Goal: Task Accomplishment & Management: Manage account settings

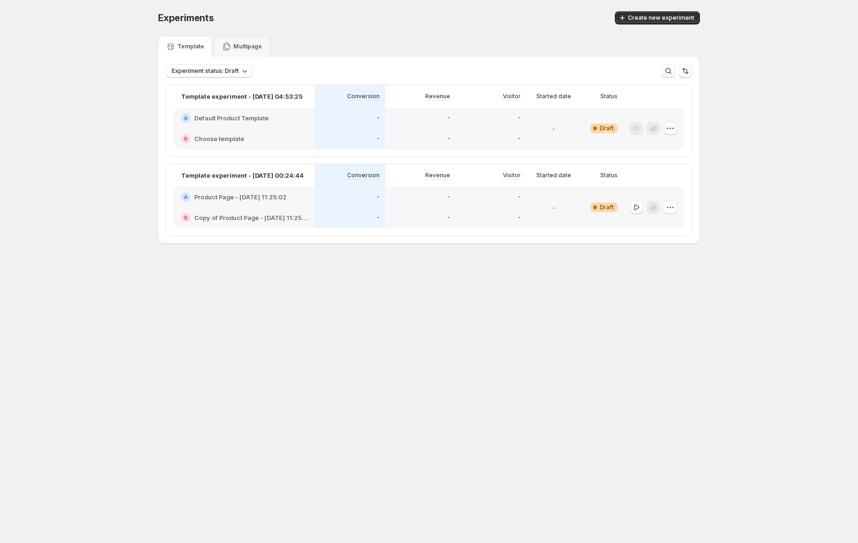
click at [279, 357] on body "Experiments. This page is ready Experiments Create new experiment Template Mult…" at bounding box center [429, 271] width 858 height 543
click at [51, 197] on div "Experiments. This page is ready Experiments Create new experiment Template Mult…" at bounding box center [429, 147] width 858 height 295
click at [9, 281] on div "Experiments. This page is ready Experiments Create new experiment Template Mult…" at bounding box center [429, 147] width 858 height 295
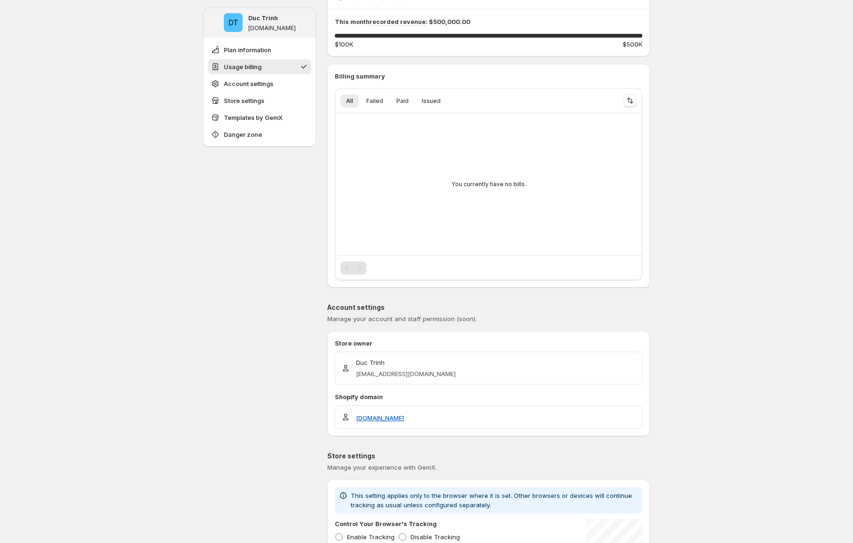
scroll to position [142, 0]
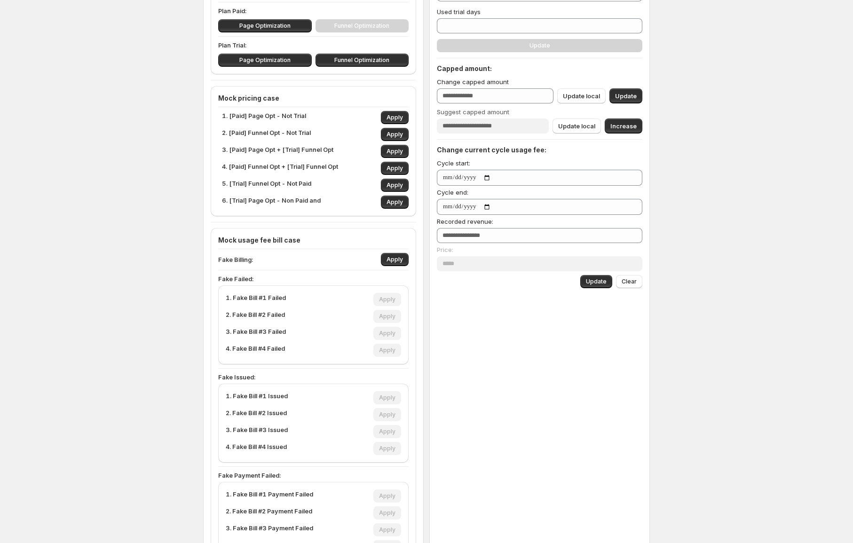
click at [337, 131] on div "2. [Paid] Funnel Opt - Not Trial Apply" at bounding box center [315, 134] width 187 height 13
click at [290, 133] on p "2. [Paid] Funnel Opt - Not Trial" at bounding box center [266, 134] width 89 height 13
click at [322, 145] on p "3. [Paid] Page Opt + [Trial] Funnel Opt" at bounding box center [278, 151] width 112 height 13
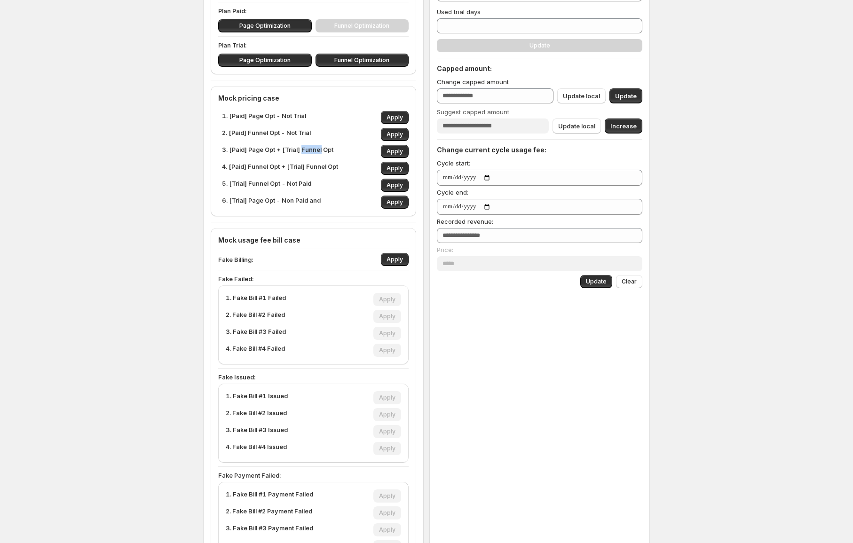
click at [322, 145] on p "3. [Paid] Page Opt + [Trial] Funnel Opt" at bounding box center [278, 151] width 112 height 13
drag, startPoint x: 316, startPoint y: 129, endPoint x: 331, endPoint y: 130, distance: 15.1
click at [316, 129] on div "2. [Paid] Funnel Opt - Not Trial Apply" at bounding box center [315, 134] width 187 height 13
click at [399, 133] on span "Apply" at bounding box center [395, 135] width 16 height 8
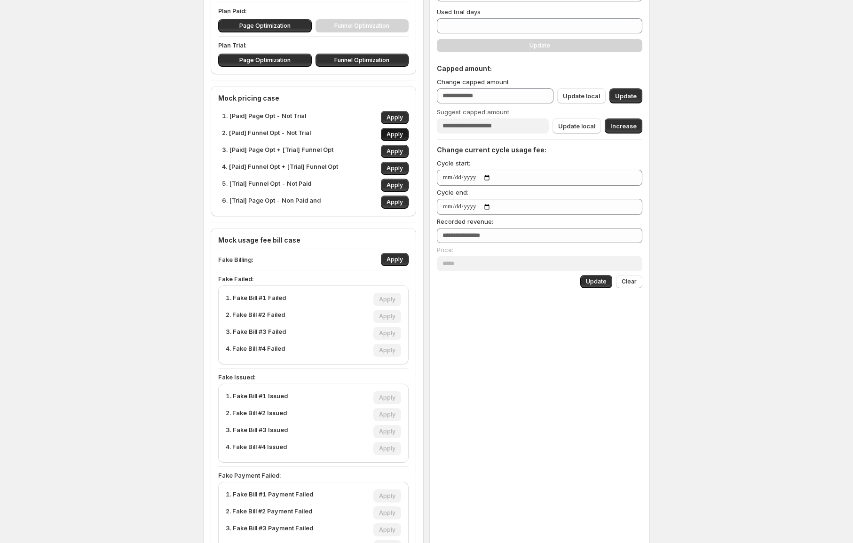
click at [399, 133] on span "Apply" at bounding box center [395, 135] width 16 height 8
click at [399, 120] on span "Apply" at bounding box center [395, 118] width 16 height 8
type input "*"
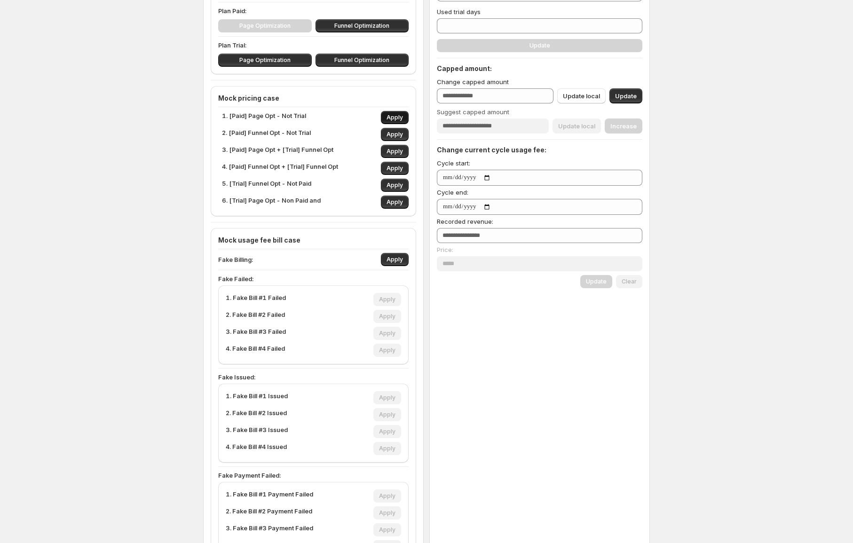
click at [399, 120] on span "Apply" at bounding box center [395, 118] width 16 height 8
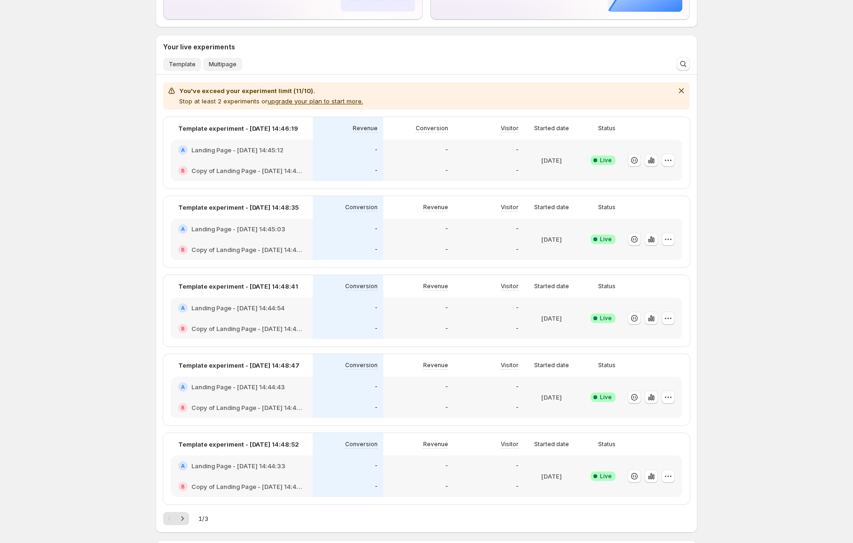
click at [223, 62] on span "Multipage" at bounding box center [223, 65] width 28 height 8
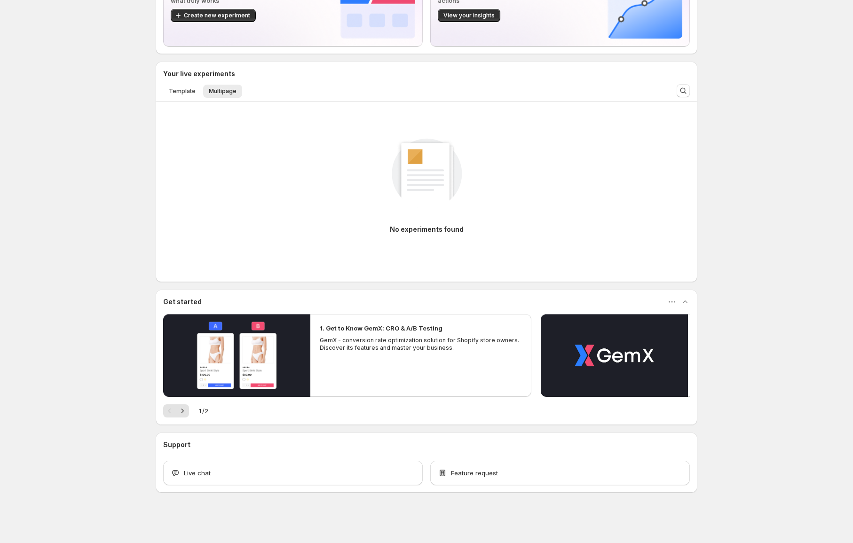
drag, startPoint x: 378, startPoint y: 229, endPoint x: 492, endPoint y: 224, distance: 113.5
click at [492, 224] on div "No experiments found" at bounding box center [426, 182] width 527 height 126
click at [484, 231] on div "No experiments found" at bounding box center [426, 182] width 527 height 126
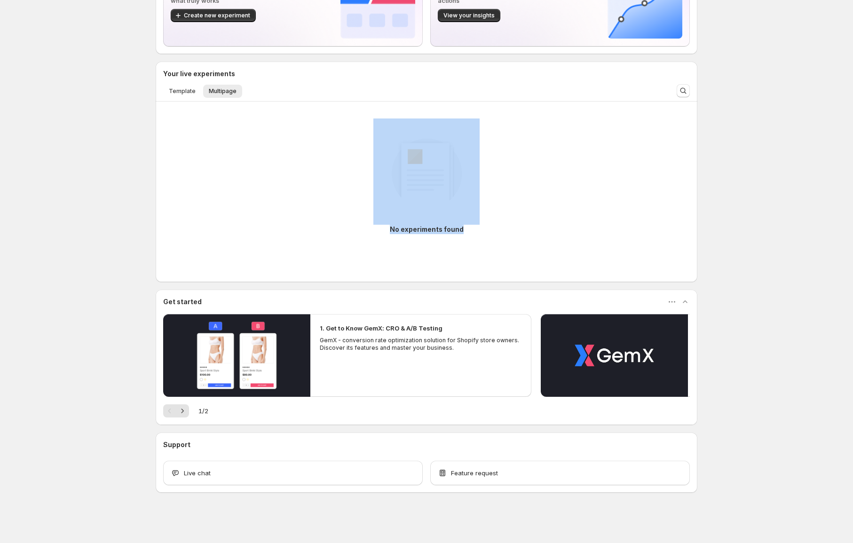
drag, startPoint x: 458, startPoint y: 233, endPoint x: 419, endPoint y: 236, distance: 38.7
click at [419, 236] on div "No experiments found" at bounding box center [426, 182] width 527 height 126
click at [413, 234] on div at bounding box center [413, 234] width 0 height 0
click at [423, 234] on div "No experiments found" at bounding box center [427, 231] width 74 height 12
click at [416, 234] on div at bounding box center [416, 234] width 0 height 0
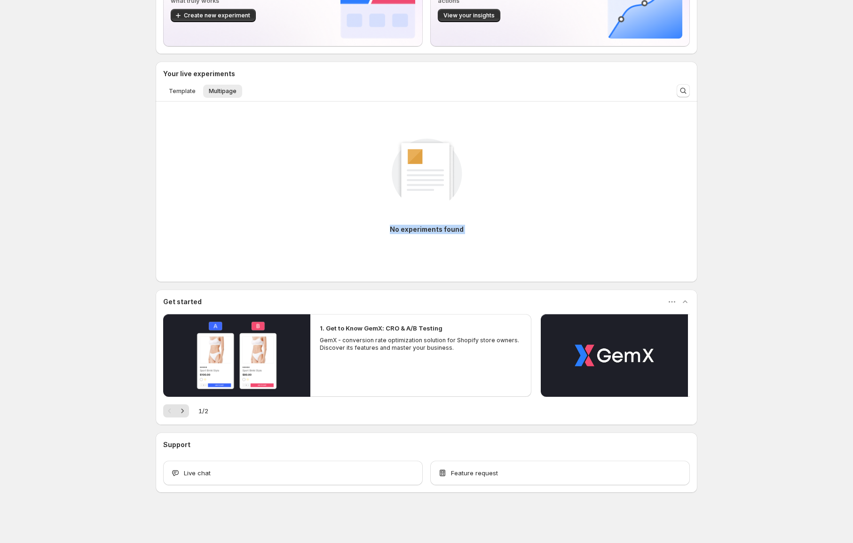
click at [423, 234] on div "No experiments found" at bounding box center [427, 231] width 74 height 12
click at [433, 231] on p "No experiments found" at bounding box center [427, 229] width 74 height 9
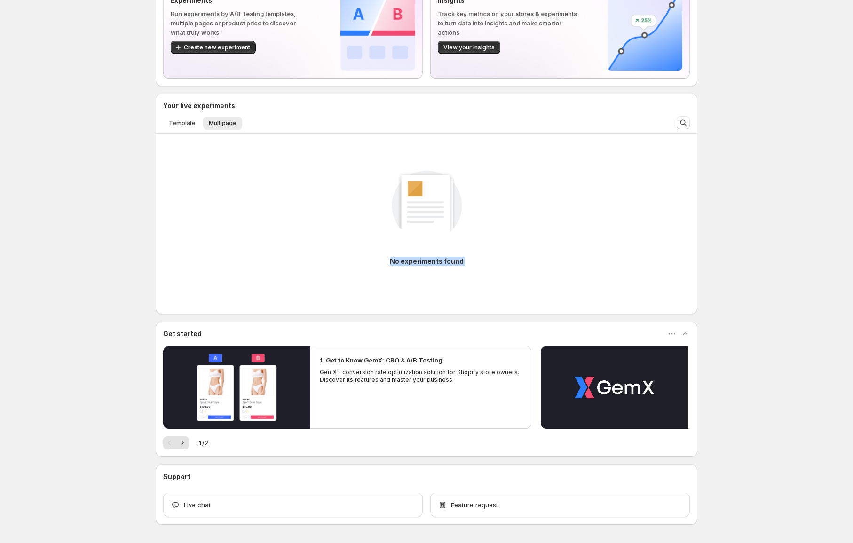
scroll to position [0, 0]
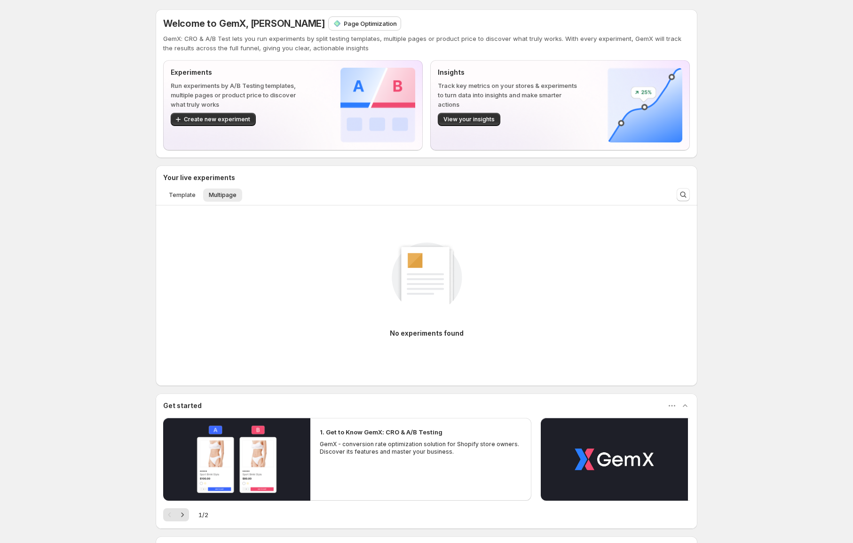
click at [185, 188] on li "Template" at bounding box center [182, 194] width 38 height 13
click at [194, 194] on span "Template" at bounding box center [182, 195] width 27 height 8
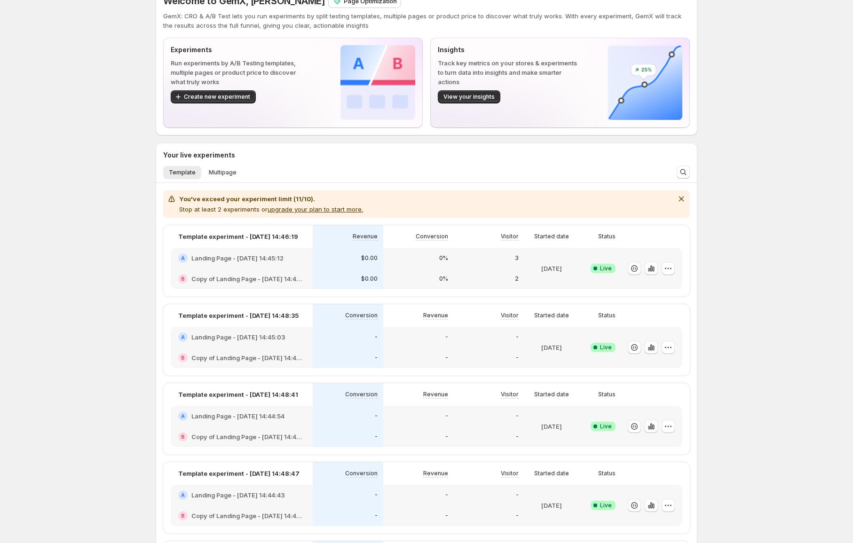
scroll to position [17, 0]
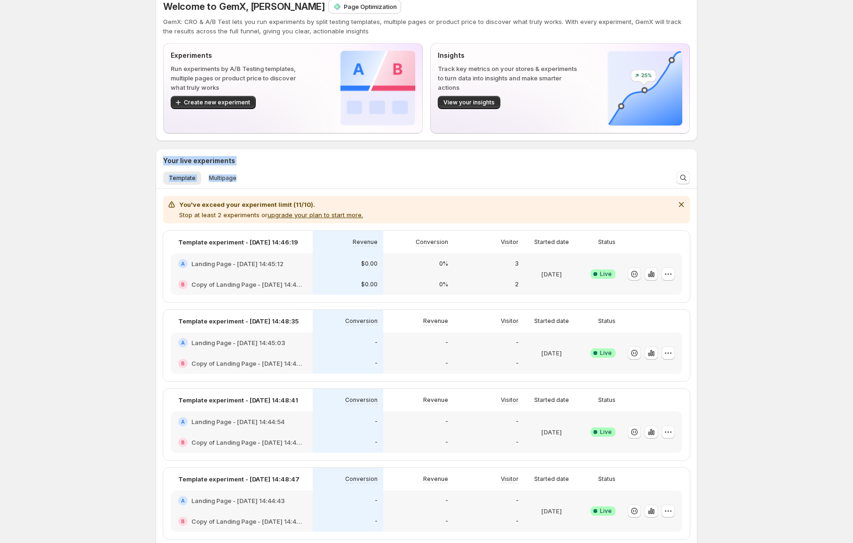
drag, startPoint x: 163, startPoint y: 157, endPoint x: 255, endPoint y: 179, distance: 94.7
click at [255, 179] on div "Your live experiments Template Multipage More views Template Multipage More vie…" at bounding box center [427, 398] width 542 height 498
click at [359, 173] on ul "Template Multipage More views" at bounding box center [413, 177] width 504 height 13
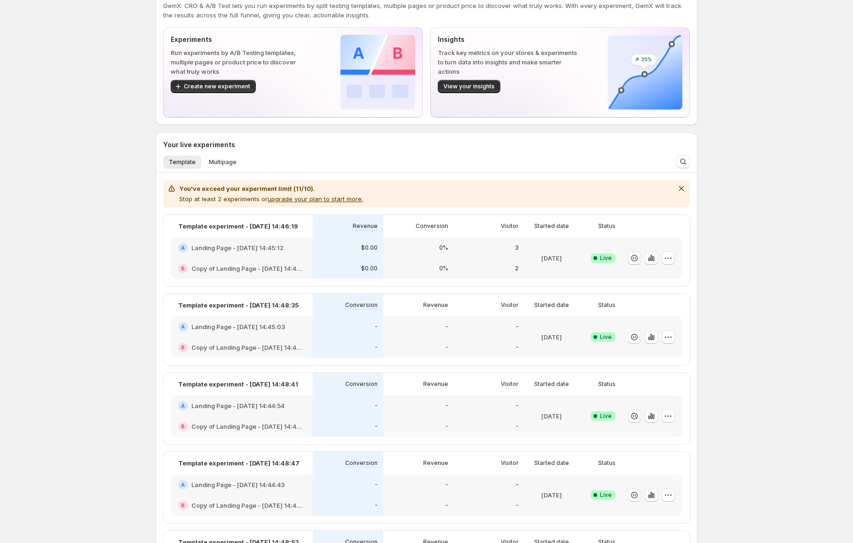
scroll to position [39, 0]
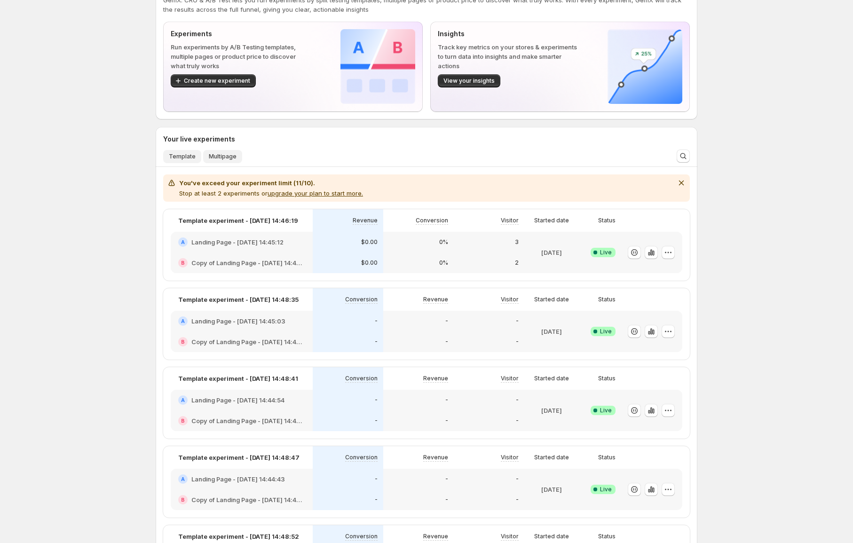
click at [236, 157] on span "Multipage" at bounding box center [223, 157] width 28 height 8
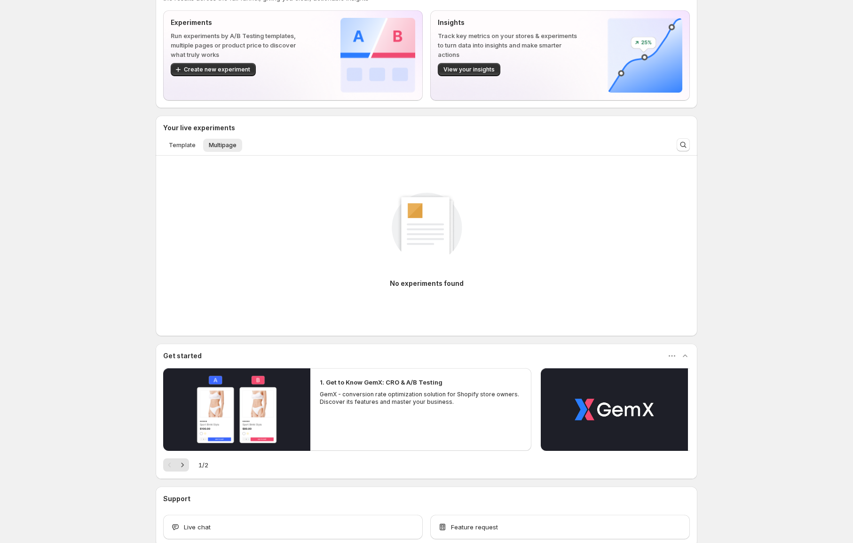
scroll to position [56, 0]
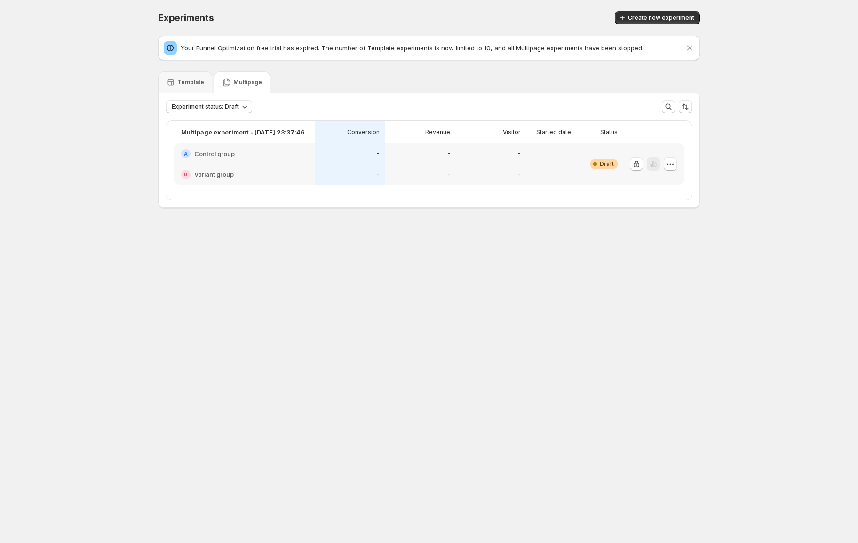
click at [575, 242] on div "Experiments. This page is ready Experiments Create new experiment Your Funnel O…" at bounding box center [429, 129] width 565 height 259
click at [196, 85] on p "Template" at bounding box center [190, 83] width 27 height 8
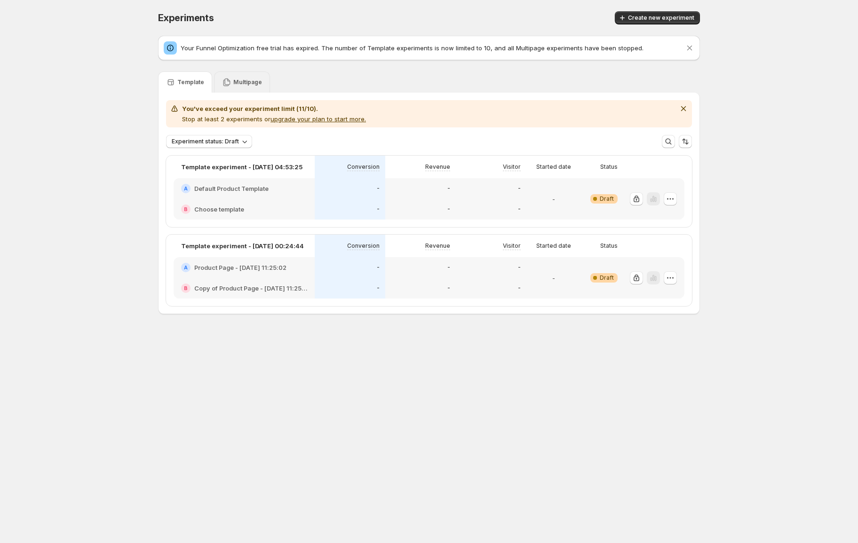
click at [243, 83] on p "Multipage" at bounding box center [247, 83] width 29 height 8
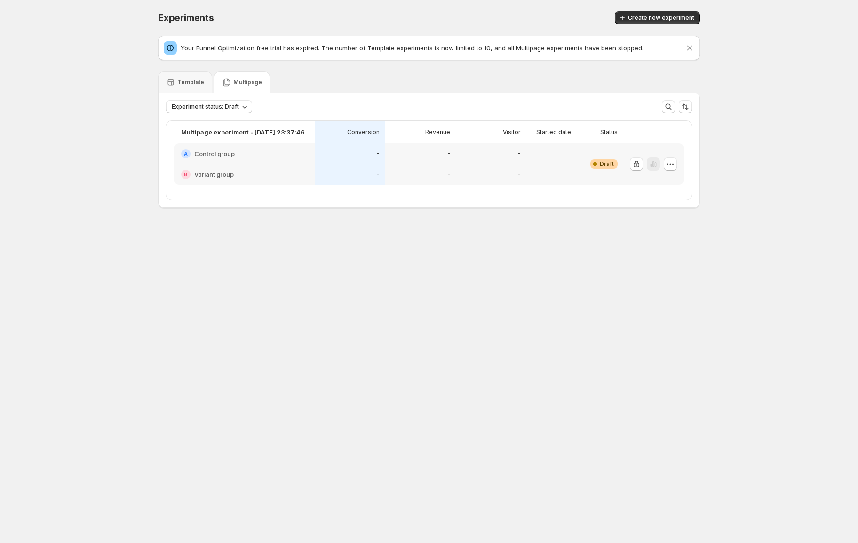
click at [214, 81] on div "Multipage" at bounding box center [242, 82] width 56 height 21
click at [236, 80] on p "Multipage" at bounding box center [247, 83] width 29 height 8
click at [203, 80] on div "Template" at bounding box center [185, 82] width 54 height 21
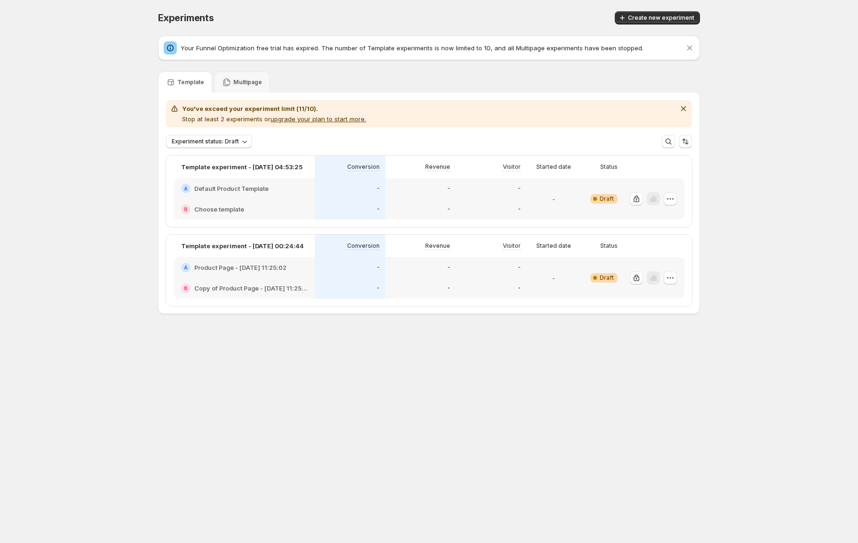
click at [361, 72] on div "Template Multipage" at bounding box center [429, 82] width 542 height 21
click at [245, 83] on p "Multipage" at bounding box center [247, 83] width 29 height 8
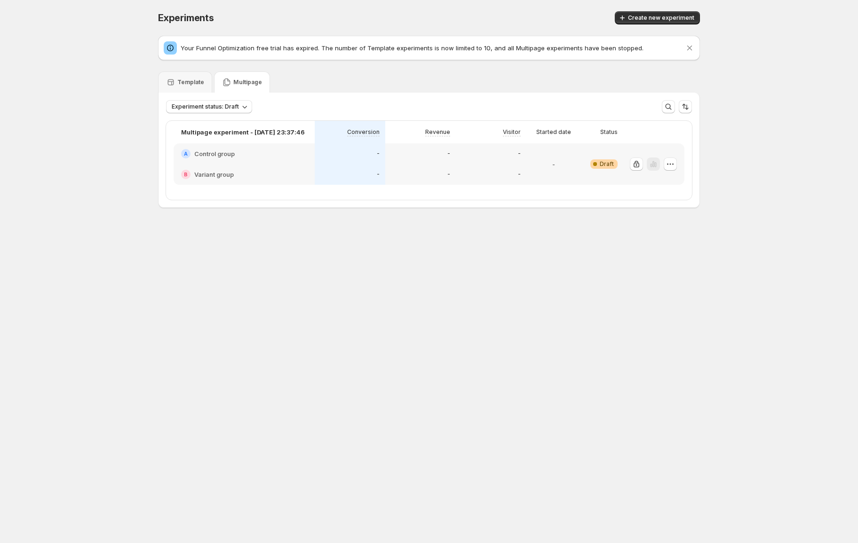
click at [725, 173] on div "Experiments. This page is ready Experiments Create new experiment Your Funnel O…" at bounding box center [429, 129] width 858 height 259
click at [712, 159] on div "Experiments. This page is ready Experiments Create new experiment Your Funnel O…" at bounding box center [429, 129] width 858 height 259
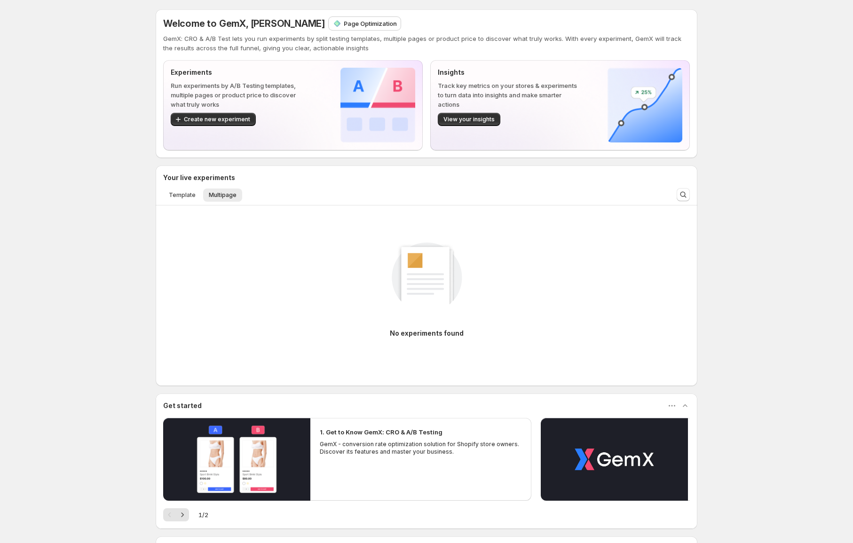
scroll to position [18, 0]
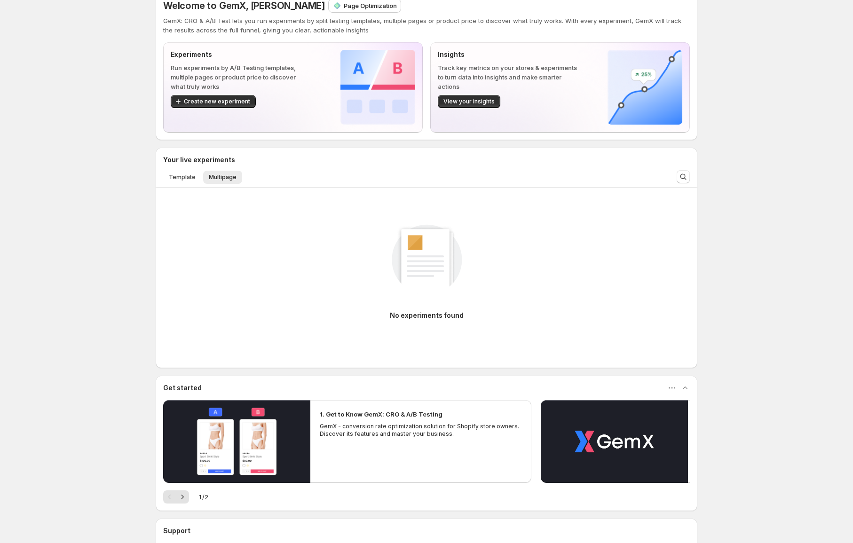
drag, startPoint x: 365, startPoint y: 311, endPoint x: 491, endPoint y: 312, distance: 125.6
click at [491, 312] on div "No experiments found" at bounding box center [426, 268] width 527 height 126
click at [493, 321] on div "No experiments found" at bounding box center [426, 268] width 527 height 126
click at [453, 319] on p "No experiments found" at bounding box center [427, 315] width 74 height 9
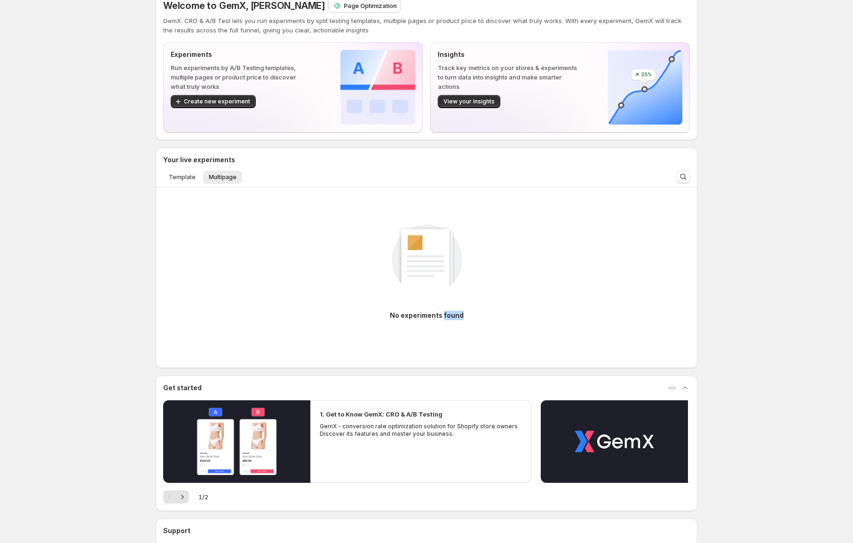
click at [447, 320] on div at bounding box center [447, 320] width 0 height 0
click at [460, 318] on p "No experiments found" at bounding box center [427, 315] width 74 height 9
click at [558, 314] on div "No experiments found" at bounding box center [426, 268] width 527 height 126
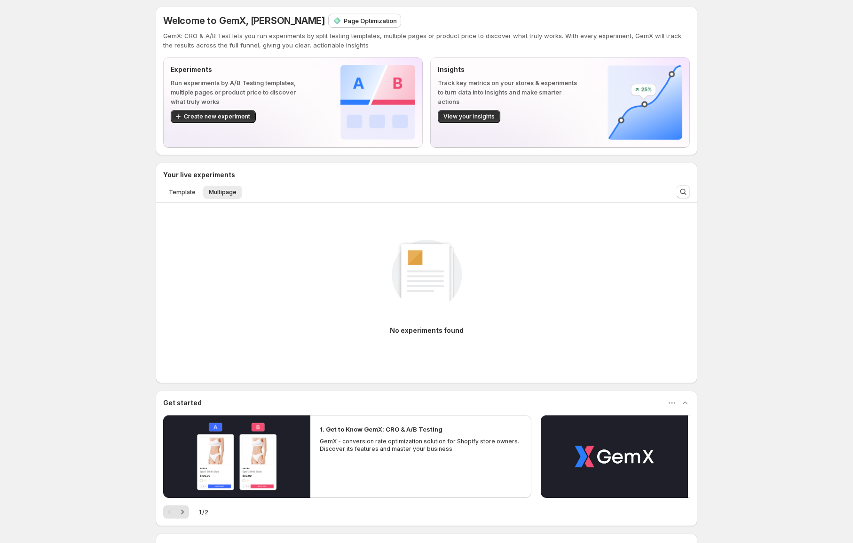
scroll to position [0, 0]
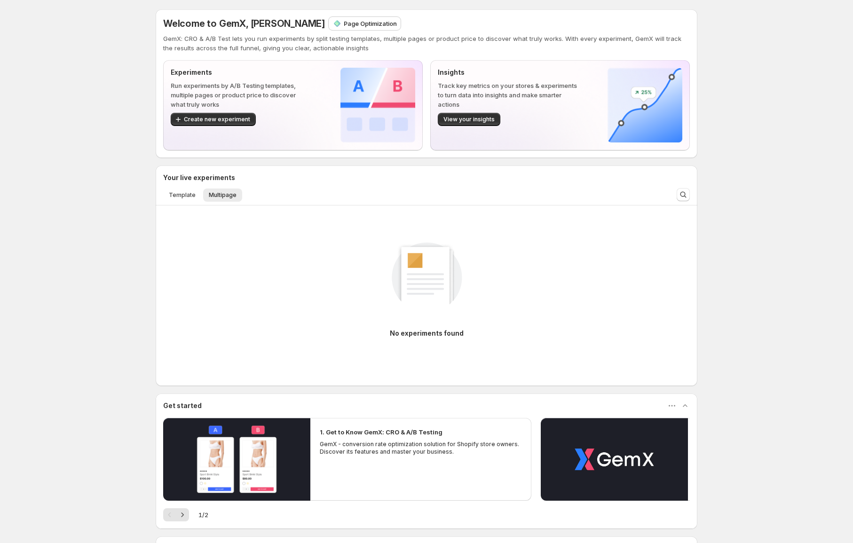
click at [532, 255] on div "No experiments found" at bounding box center [426, 286] width 527 height 126
click at [452, 336] on p "No experiments found" at bounding box center [427, 333] width 74 height 9
click at [554, 315] on div "No experiments found" at bounding box center [426, 286] width 527 height 126
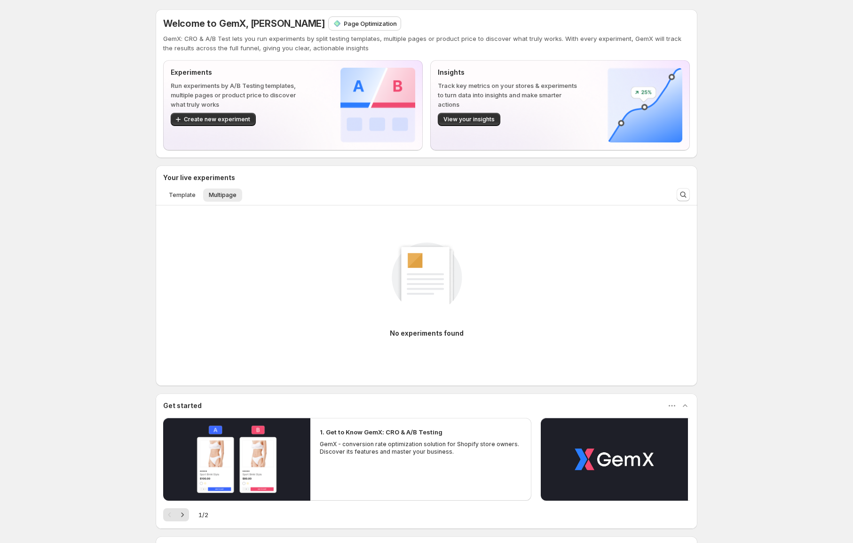
click at [31, 201] on div "Welcome to GemX, [PERSON_NAME] Page Optimization GemX: CRO & A/B Test lets you …" at bounding box center [426, 324] width 853 height 648
click at [186, 189] on button "Template" at bounding box center [182, 195] width 38 height 13
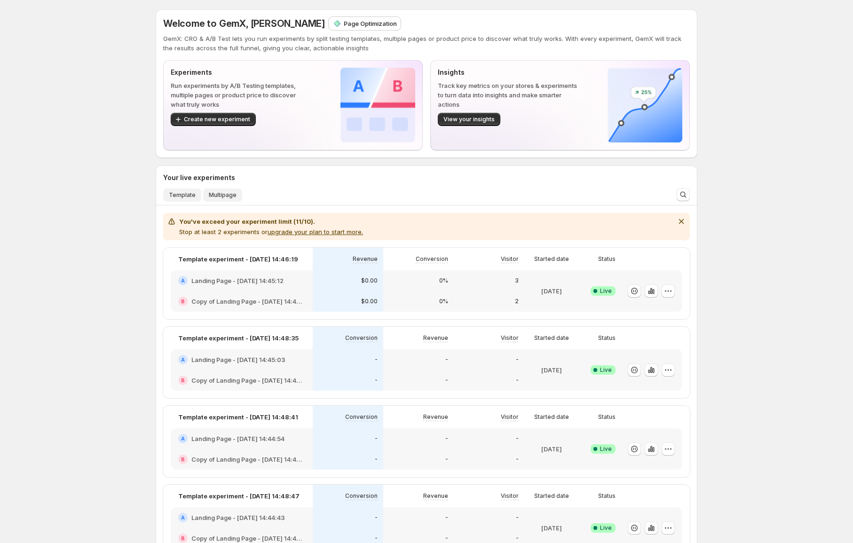
click at [234, 195] on span "Multipage" at bounding box center [223, 195] width 28 height 8
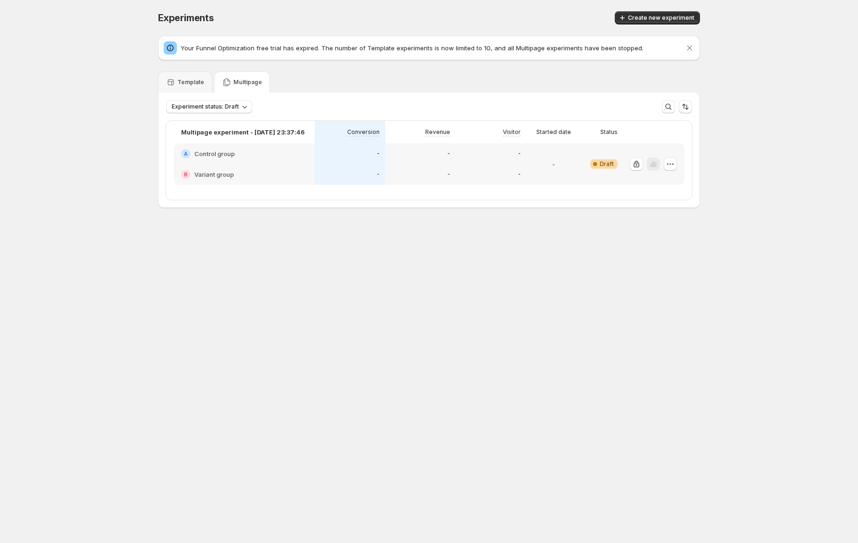
click at [732, 151] on div "Experiments. This page is ready Experiments Create new experiment Your Funnel O…" at bounding box center [429, 129] width 858 height 259
click at [676, 161] on button "button" at bounding box center [670, 164] width 13 height 13
click at [725, 165] on div "Experiments. This page is ready Experiments Create new experiment Your Funnel O…" at bounding box center [429, 129] width 858 height 259
click at [403, 87] on div "Template Multipage" at bounding box center [429, 82] width 542 height 21
click at [676, 161] on button "button" at bounding box center [670, 164] width 13 height 13
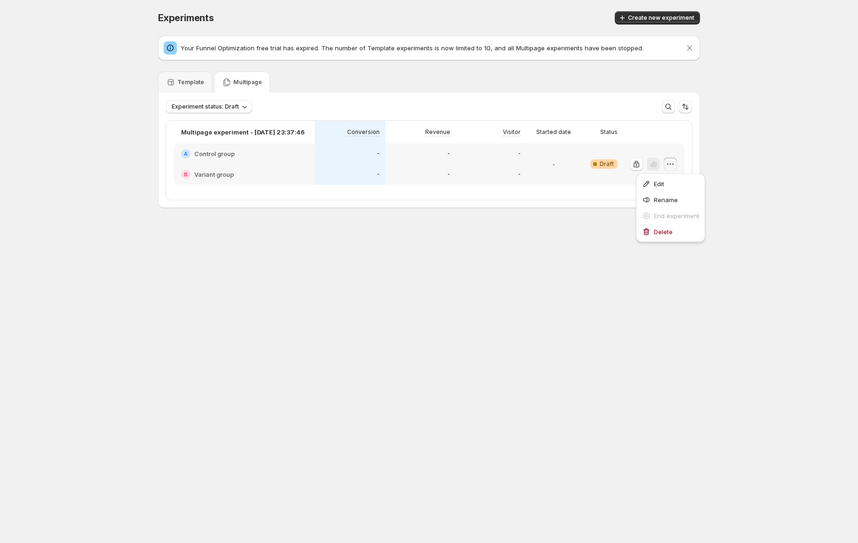
click at [729, 161] on div "Experiments. This page is ready Experiments Create new experiment Your Funnel O…" at bounding box center [429, 129] width 858 height 259
click at [678, 163] on div at bounding box center [653, 164] width 61 height 41
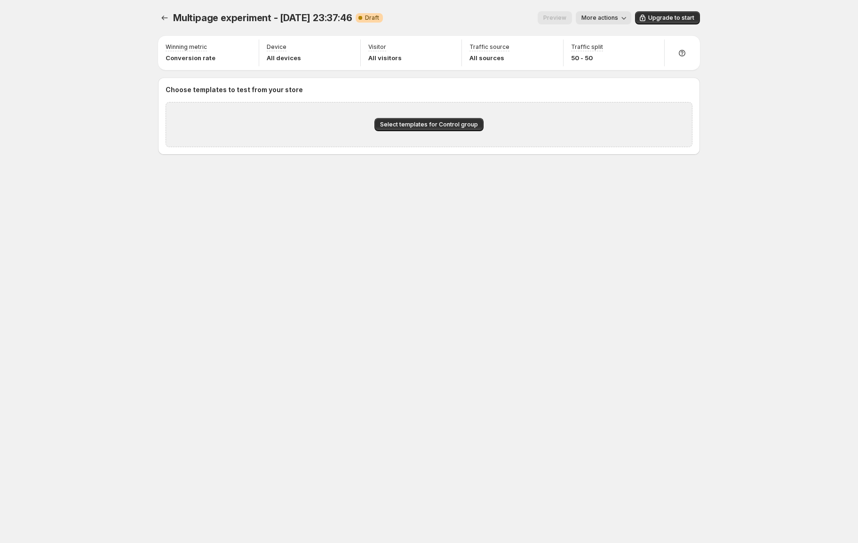
click at [157, 15] on div "Multipage experiment - [DATE] 23:37:46. This page is ready Multipage experiment…" at bounding box center [429, 103] width 565 height 206
click at [159, 16] on button "Experiments" at bounding box center [164, 17] width 13 height 13
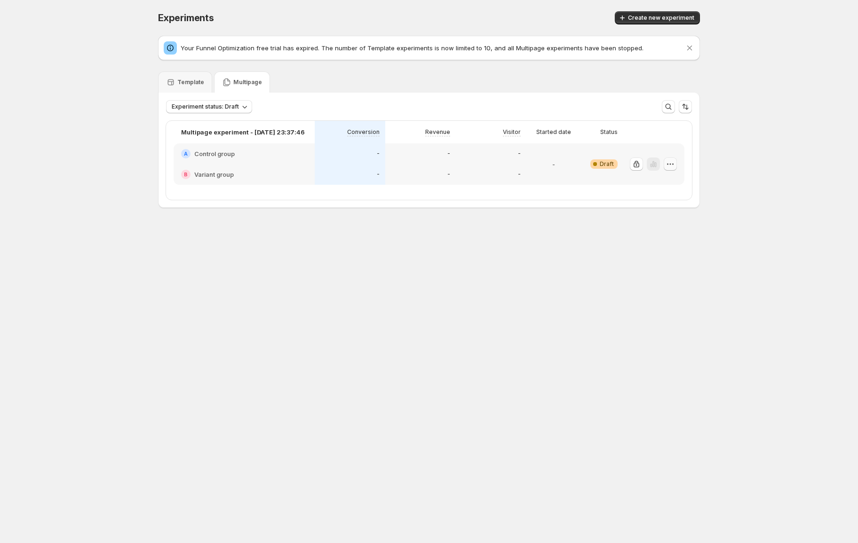
click at [674, 163] on icon "button" at bounding box center [670, 163] width 9 height 9
click at [661, 235] on span "Delete" at bounding box center [663, 232] width 19 height 8
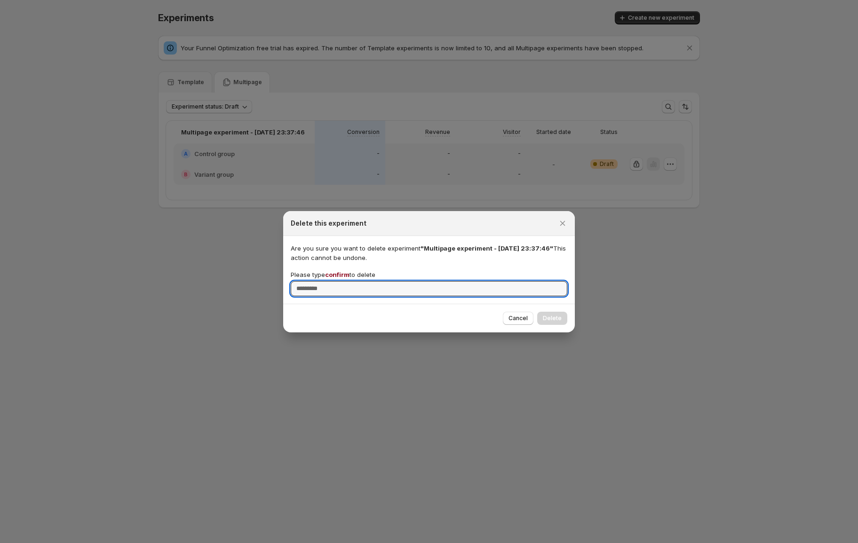
click at [335, 271] on span "confirm" at bounding box center [337, 275] width 24 height 8
click at [335, 281] on input "Please type confirm to delete" at bounding box center [429, 288] width 277 height 15
click at [335, 271] on span "confirm" at bounding box center [337, 275] width 24 height 8
click at [335, 281] on input "Please type confirm to delete" at bounding box center [429, 288] width 277 height 15
copy span "confirm"
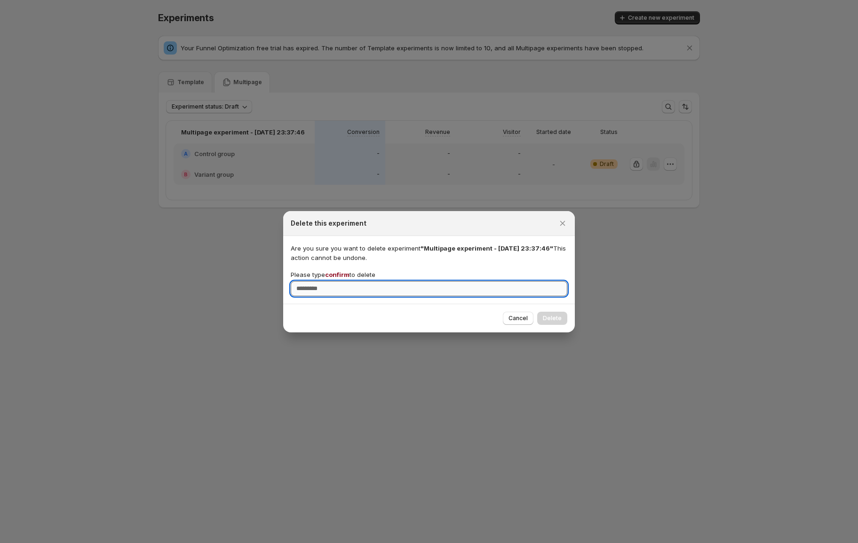
click at [342, 294] on input "Please type confirm to delete" at bounding box center [429, 288] width 277 height 15
paste input "*******"
type input "*******"
click at [557, 320] on span "Delete" at bounding box center [552, 319] width 19 height 8
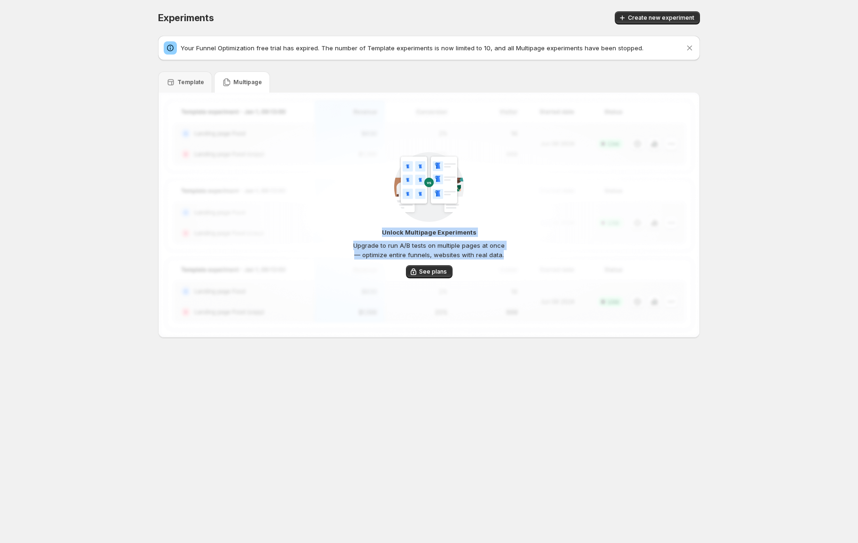
drag, startPoint x: 377, startPoint y: 228, endPoint x: 528, endPoint y: 257, distance: 153.8
click at [528, 257] on div "Unlock Multipage Experiments Upgrade to run A/B tests on multiple pages at once…" at bounding box center [429, 215] width 541 height 245
click at [547, 264] on div "Unlock Multipage Experiments Upgrade to run A/B tests on multiple pages at once…" at bounding box center [429, 215] width 541 height 245
drag, startPoint x: 520, startPoint y: 261, endPoint x: 378, endPoint y: 231, distance: 144.8
click at [378, 231] on div "Unlock Multipage Experiments Upgrade to run A/B tests on multiple pages at once…" at bounding box center [429, 215] width 541 height 245
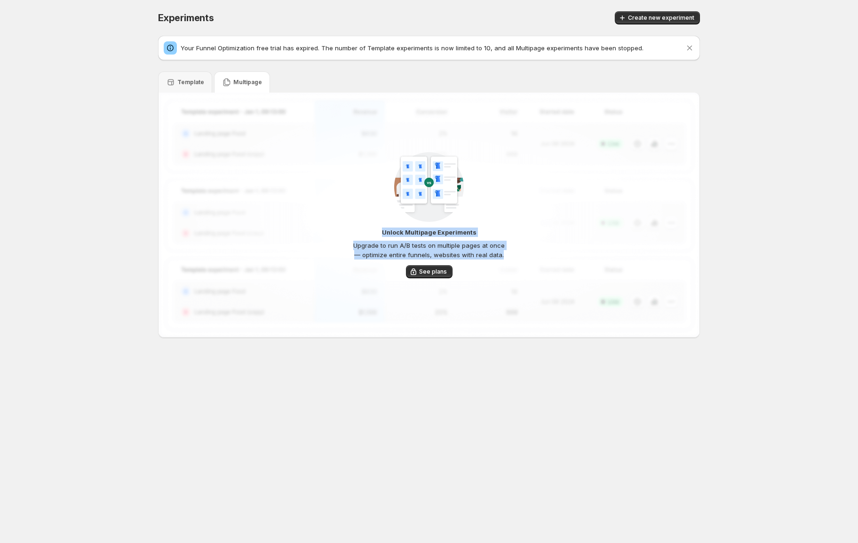
click at [351, 206] on div "Unlock Multipage Experiments Upgrade to run A/B tests on multiple pages at once…" at bounding box center [428, 215] width 155 height 127
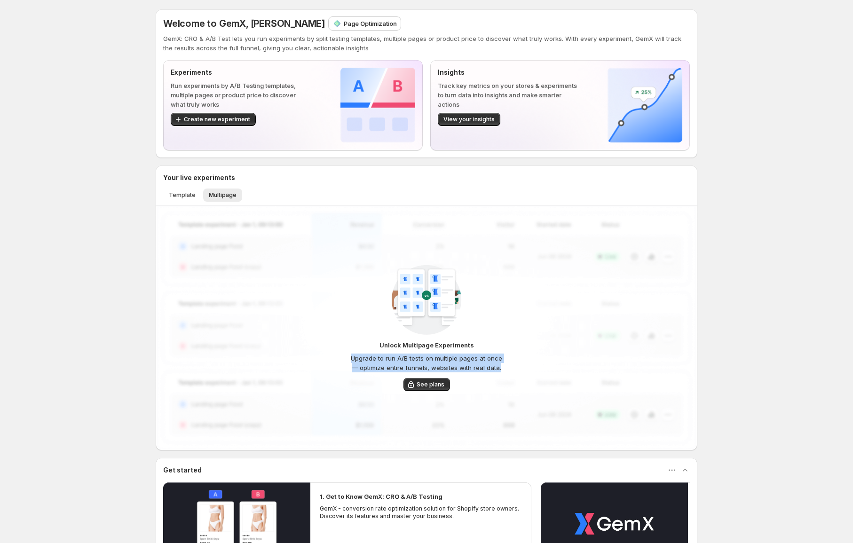
drag, startPoint x: 417, startPoint y: 347, endPoint x: 535, endPoint y: 370, distance: 119.8
click at [512, 365] on div "Unlock Multipage Experiments Upgrade to run A/B tests on multiple pages at once…" at bounding box center [427, 328] width 542 height 245
click at [566, 377] on div "Unlock Multipage Experiments Upgrade to run A/B tests on multiple pages at once…" at bounding box center [427, 328] width 542 height 245
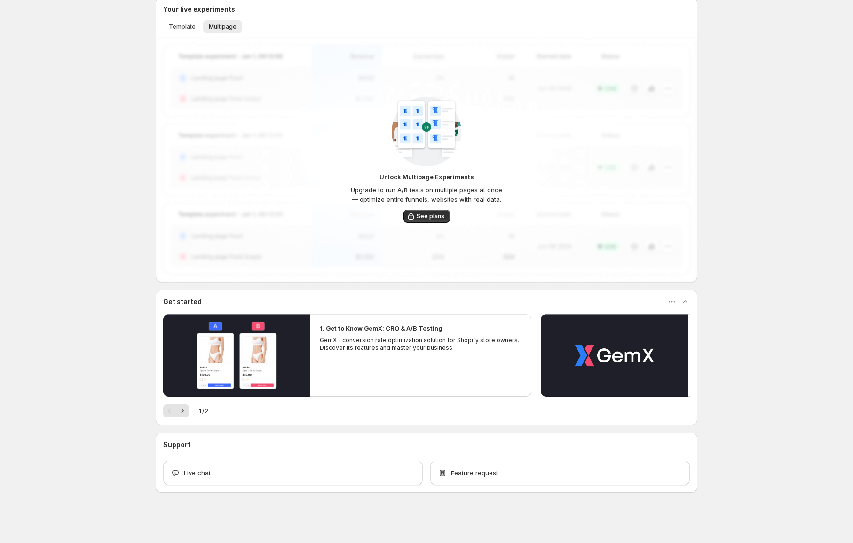
click at [494, 197] on p "Upgrade to run A/B tests on multiple pages at once — optimize entire funnels, w…" at bounding box center [426, 194] width 155 height 19
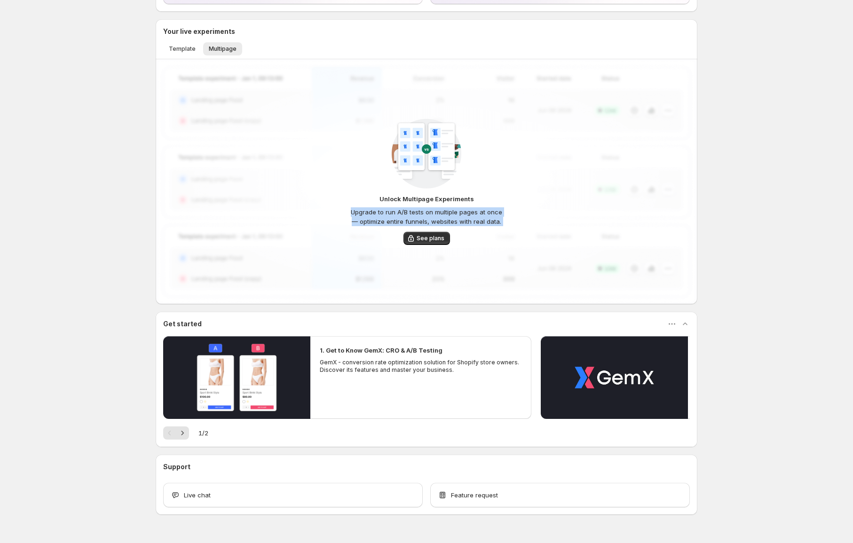
scroll to position [104, 0]
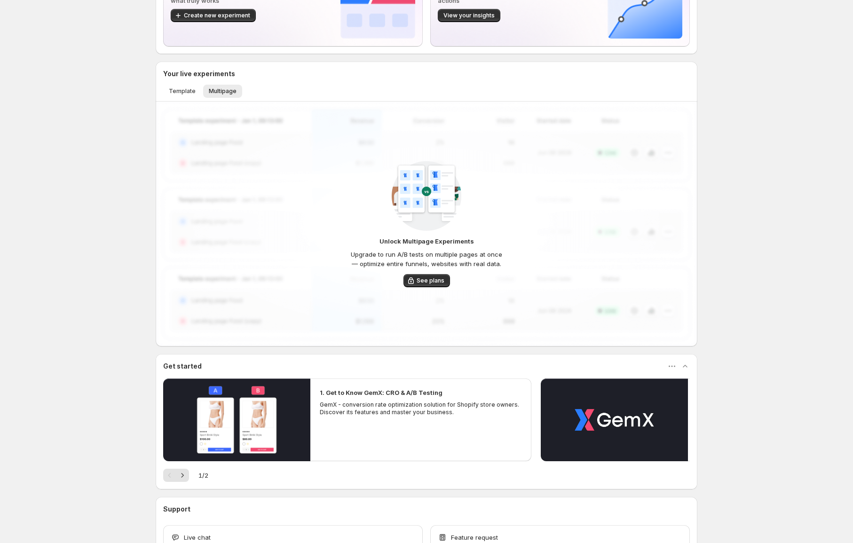
click at [501, 151] on div "Unlock Multipage Experiments Upgrade to run A/B tests on multiple pages at once…" at bounding box center [427, 224] width 542 height 245
click at [405, 243] on p "Unlock Multipage Experiments" at bounding box center [427, 241] width 95 height 9
click at [529, 251] on div "Unlock Multipage Experiments Upgrade to run A/B tests on multiple pages at once…" at bounding box center [427, 224] width 542 height 245
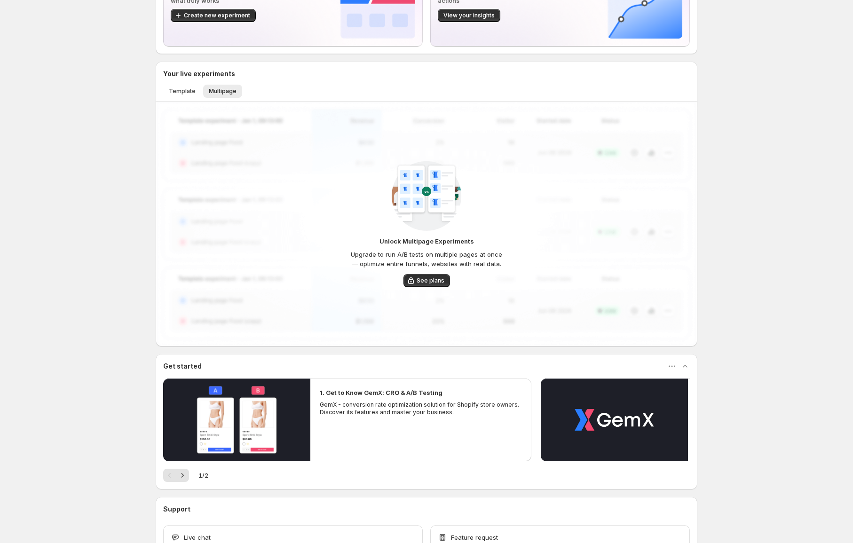
click at [435, 242] on p "Unlock Multipage Experiments" at bounding box center [427, 241] width 95 height 9
click at [548, 256] on div "Unlock Multipage Experiments Upgrade to run A/B tests on multiple pages at once…" at bounding box center [427, 224] width 542 height 245
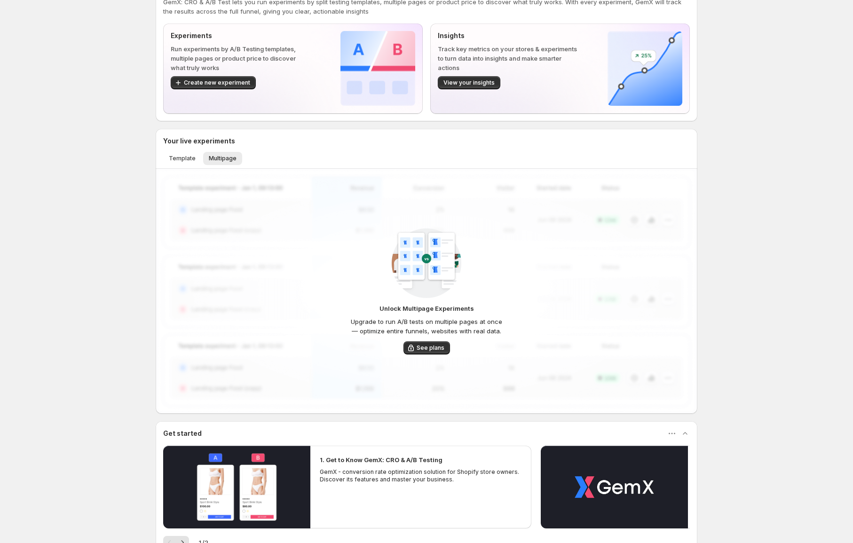
scroll to position [22, 0]
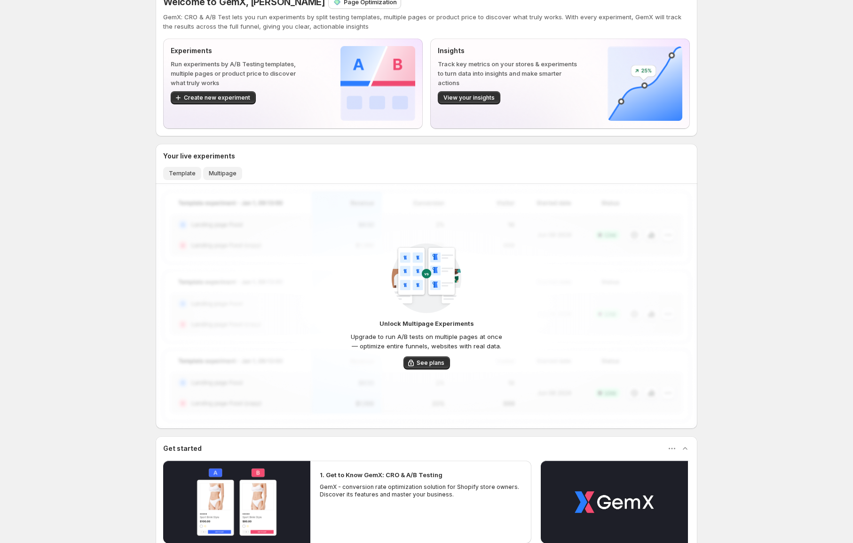
click at [194, 174] on span "Template" at bounding box center [182, 174] width 27 height 8
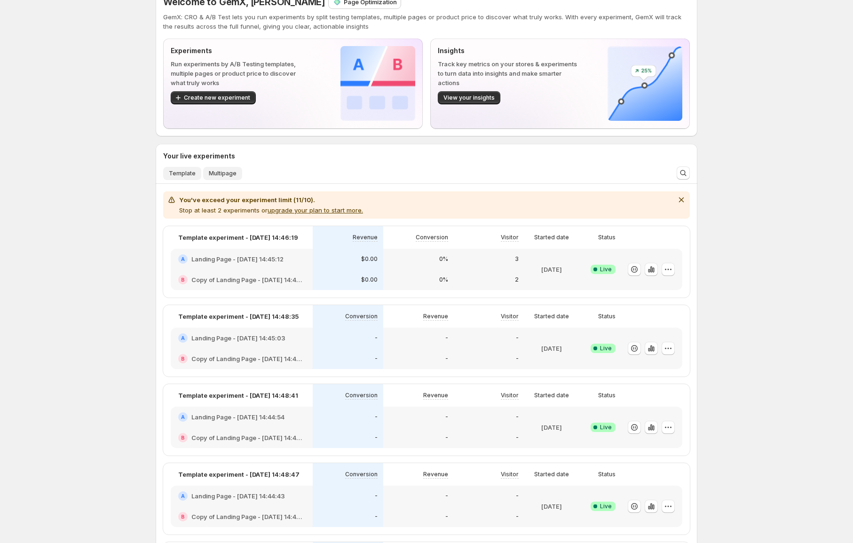
click at [220, 175] on span "Multipage" at bounding box center [223, 174] width 28 height 8
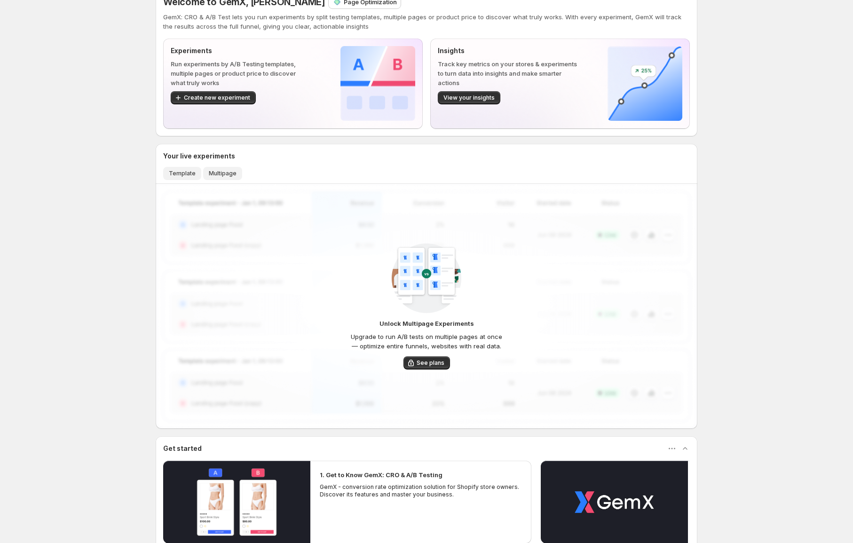
click at [187, 174] on span "Template" at bounding box center [182, 174] width 27 height 8
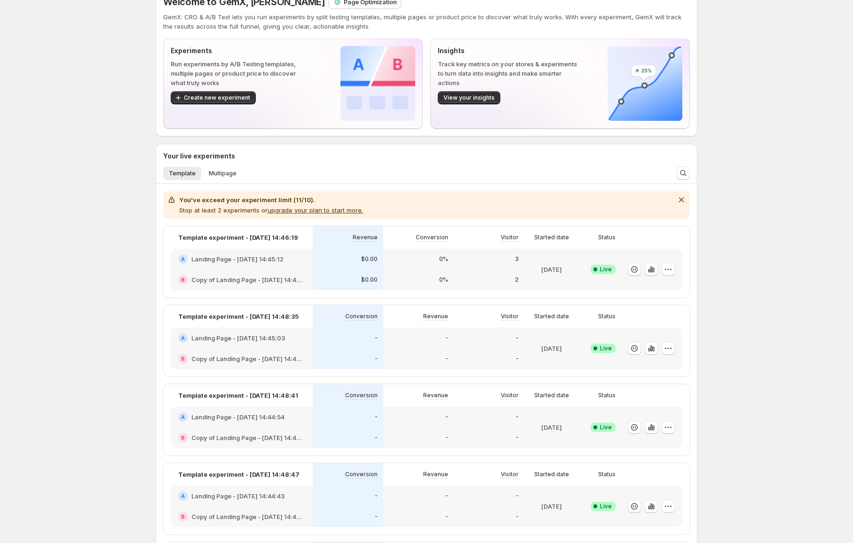
click at [220, 174] on span "Multipage" at bounding box center [223, 174] width 28 height 8
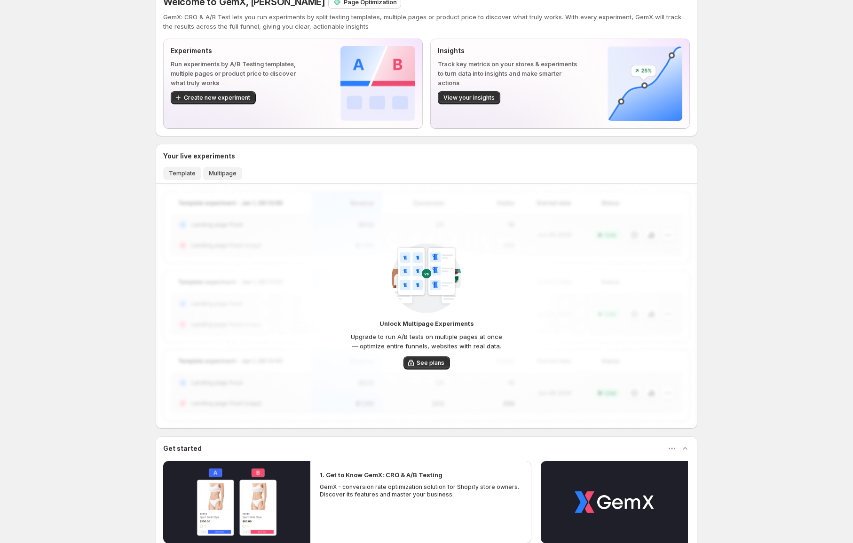
click at [201, 171] on button "Template" at bounding box center [182, 173] width 38 height 13
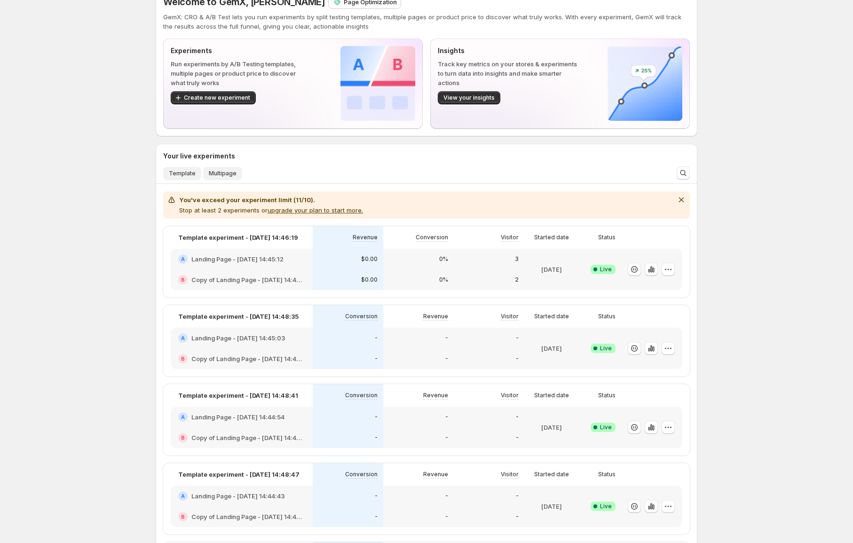
click at [219, 171] on span "Multipage" at bounding box center [223, 174] width 28 height 8
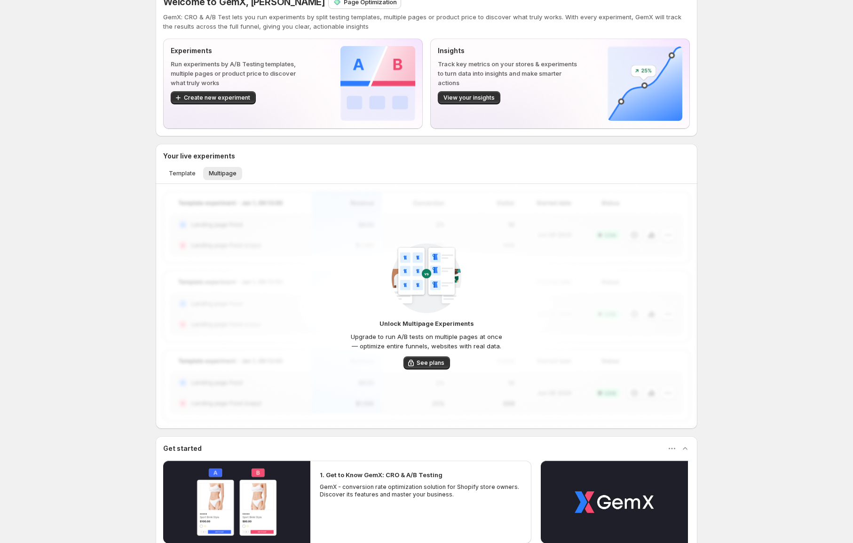
scroll to position [159, 0]
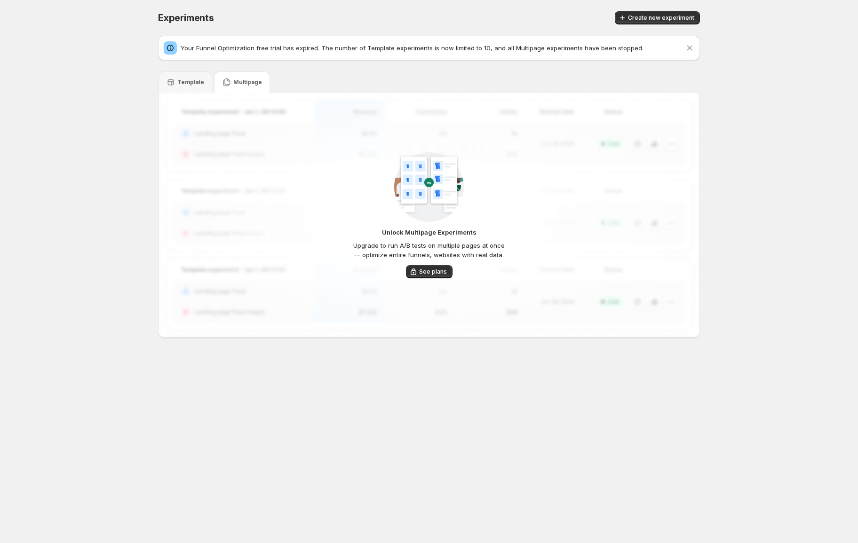
click at [395, 229] on p "Unlock Multipage Experiments" at bounding box center [429, 232] width 95 height 9
click at [469, 257] on p "Upgrade to run A/B tests on multiple pages at once — optimize entire funnels, w…" at bounding box center [428, 250] width 155 height 19
click at [674, 21] on span "Create new experiment" at bounding box center [661, 18] width 66 height 8
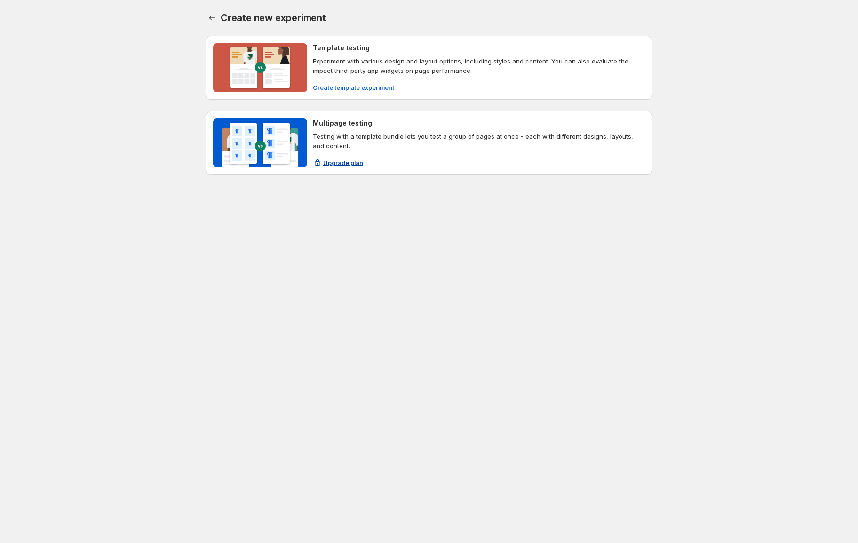
click at [345, 139] on p "Testing with a template bundle lets you test a group of pages at once - each wi…" at bounding box center [479, 141] width 332 height 19
click at [383, 124] on div "Multipage testing" at bounding box center [479, 123] width 332 height 9
click at [389, 142] on p "Testing with a template bundle lets you test a group of pages at once - each wi…" at bounding box center [479, 141] width 332 height 19
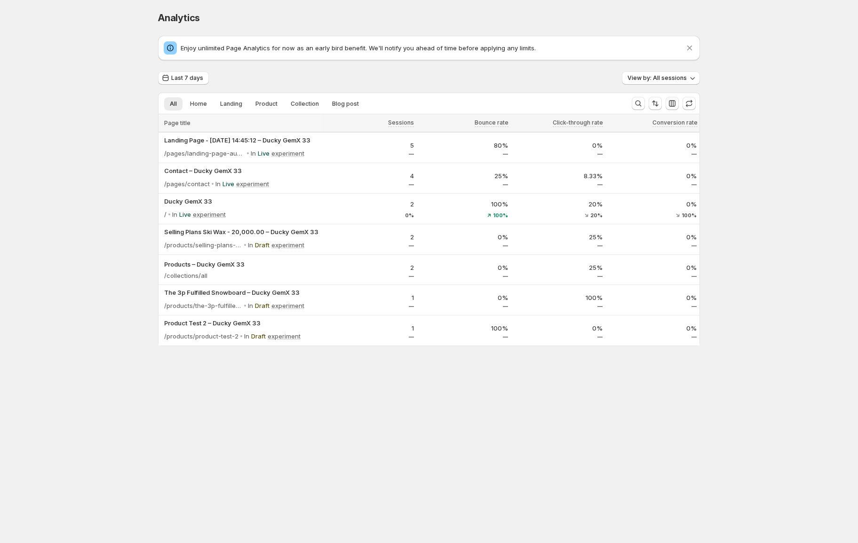
click at [271, 43] on p "Enjoy unlimited Page Analytics for now as an early bird benefit. We'll notify y…" at bounding box center [433, 47] width 504 height 9
click at [265, 31] on div at bounding box center [265, 31] width 0 height 0
click at [431, 64] on div "Enjoy unlimited Page Analytics for now as an early bird benefit. We'll notify y…" at bounding box center [429, 191] width 542 height 311
click at [64, 172] on div "Analytics. This page is ready Analytics Enjoy unlimited Page Analytics for now …" at bounding box center [429, 198] width 858 height 397
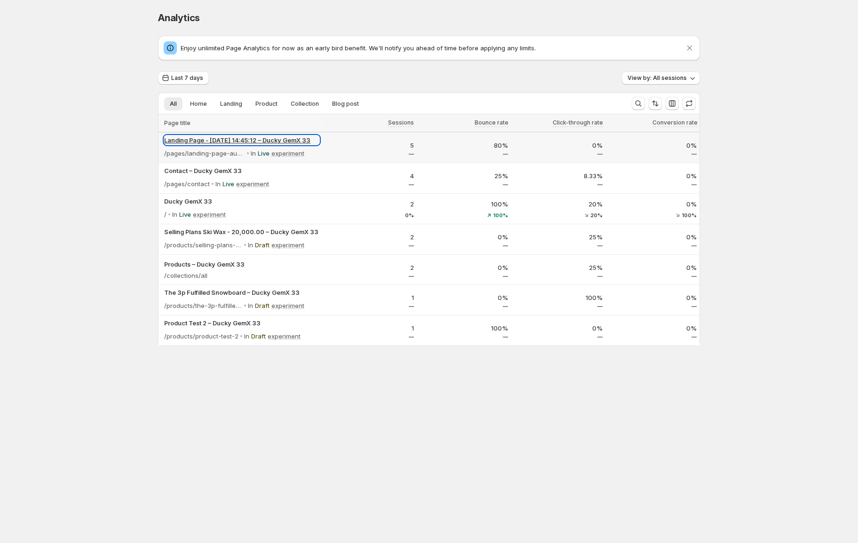
click at [185, 142] on p "Landing Page - [DATE] 14:45:12 – Ducky GemX 33" at bounding box center [241, 140] width 155 height 9
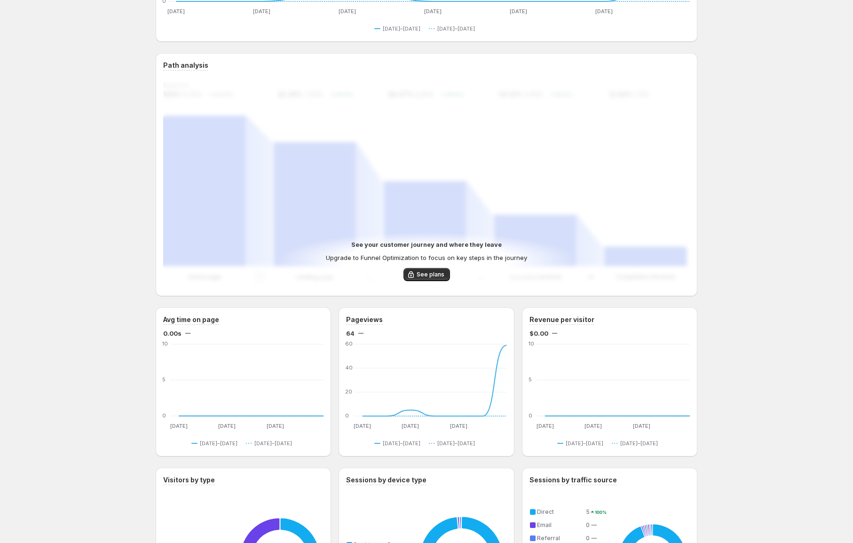
scroll to position [110, 0]
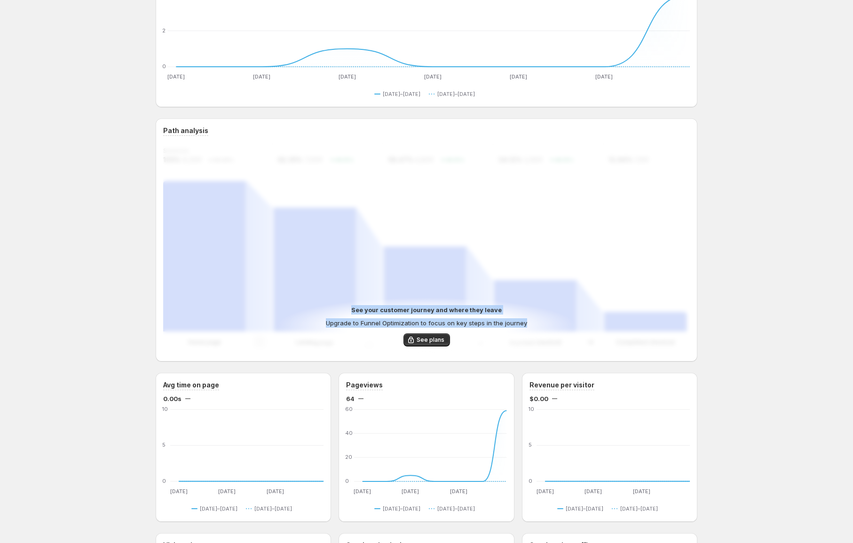
drag, startPoint x: 350, startPoint y: 303, endPoint x: 522, endPoint y: 332, distance: 174.7
click at [522, 332] on div "See your customer journey and where they leave Upgrade to Funnel Optimization t…" at bounding box center [427, 326] width 299 height 56
click at [569, 318] on div "See your customer journey and where they leave Upgrade to Funnel Optimization t…" at bounding box center [427, 325] width 284 height 41
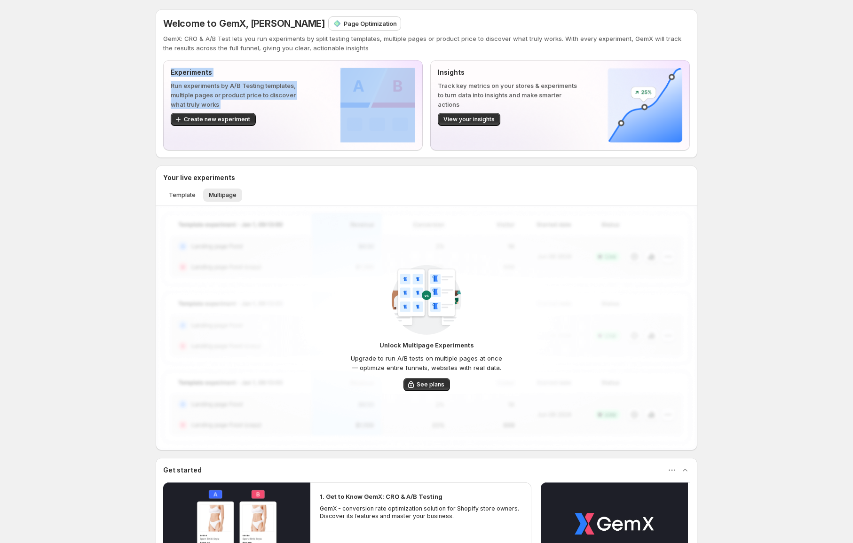
drag, startPoint x: 320, startPoint y: 121, endPoint x: 284, endPoint y: 144, distance: 43.3
click at [273, 159] on div "Welcome to GemX, [PERSON_NAME] Page Optimization GemX: CRO & A/B Test lets you …" at bounding box center [427, 335] width 542 height 652
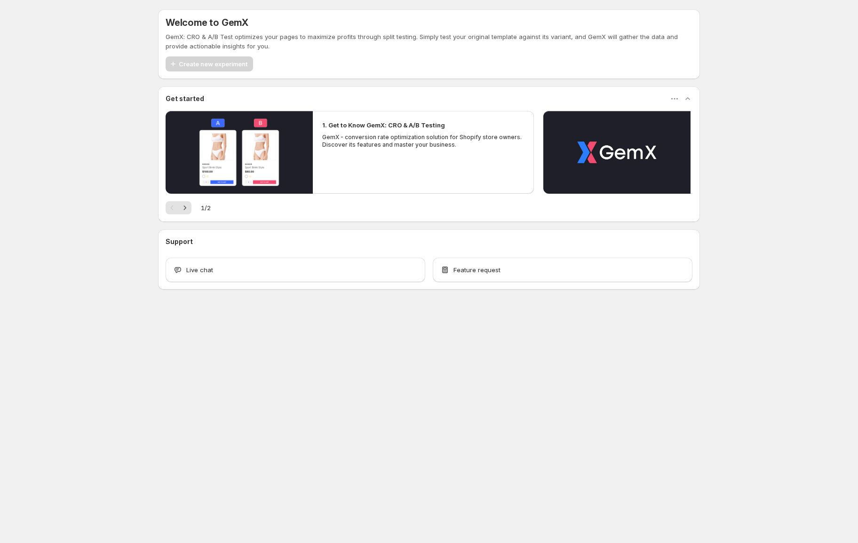
click at [40, 228] on div "Welcome to GemX GemX: CRO & A/B Test optimizes your pages to maximize profits t…" at bounding box center [429, 170] width 858 height 341
